Goal: Task Accomplishment & Management: Manage account settings

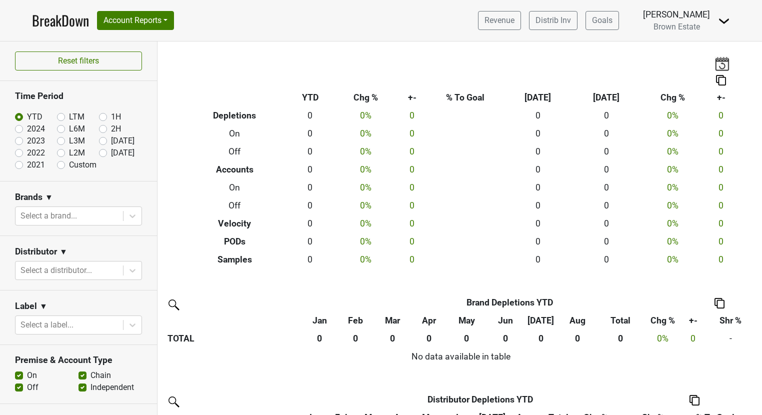
click at [720, 20] on img at bounding box center [724, 21] width 12 height 12
click at [703, 72] on link "Logout" at bounding box center [690, 73] width 79 height 16
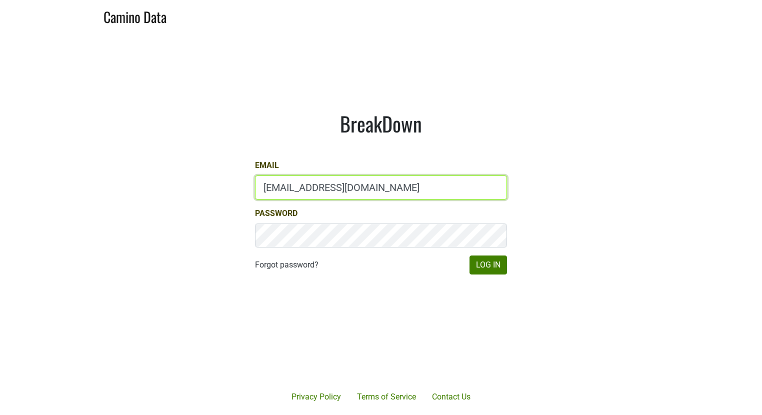
click at [305, 191] on input "marc@dumol.com" at bounding box center [381, 188] width 252 height 24
type input "dave@caminodata.com"
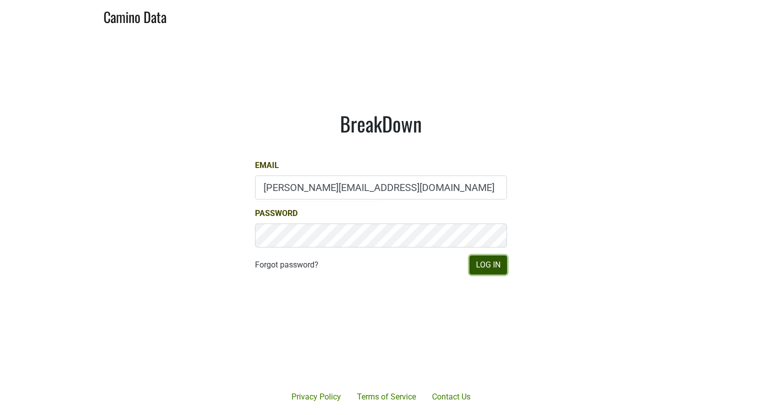
click at [487, 268] on button "Log In" at bounding box center [489, 265] width 38 height 19
